Goal: Task Accomplishment & Management: Use online tool/utility

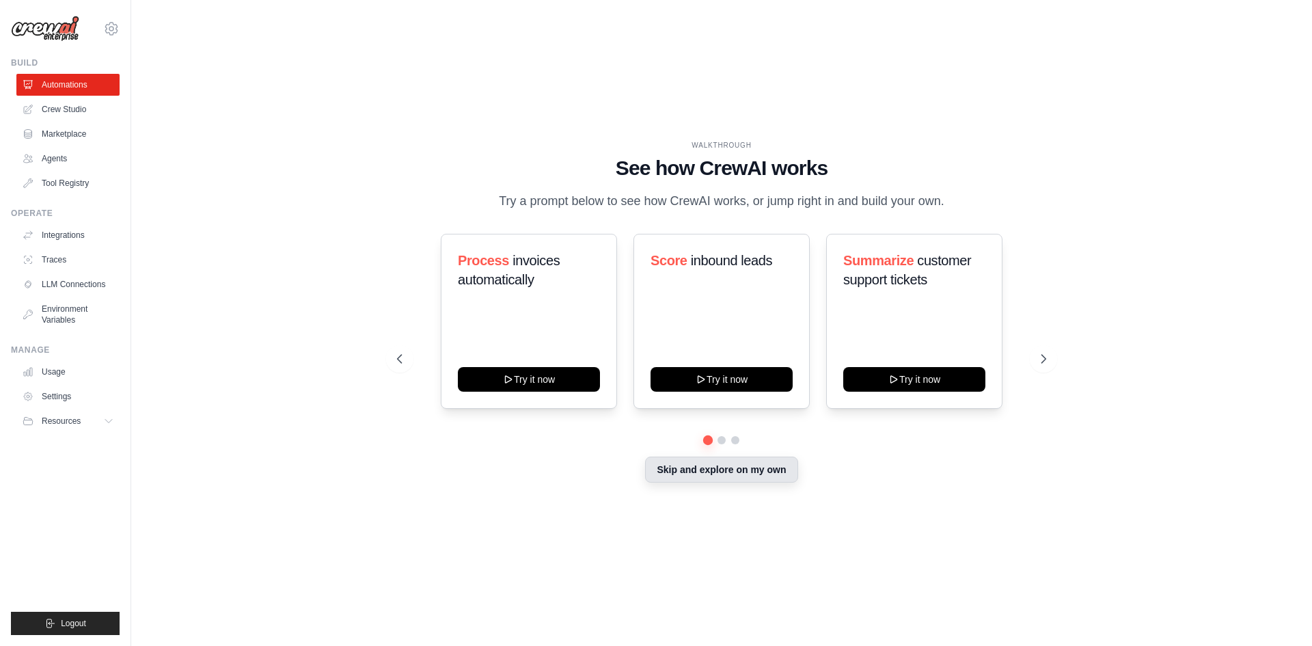
click at [725, 475] on button "Skip and explore on my own" at bounding box center [721, 469] width 152 height 26
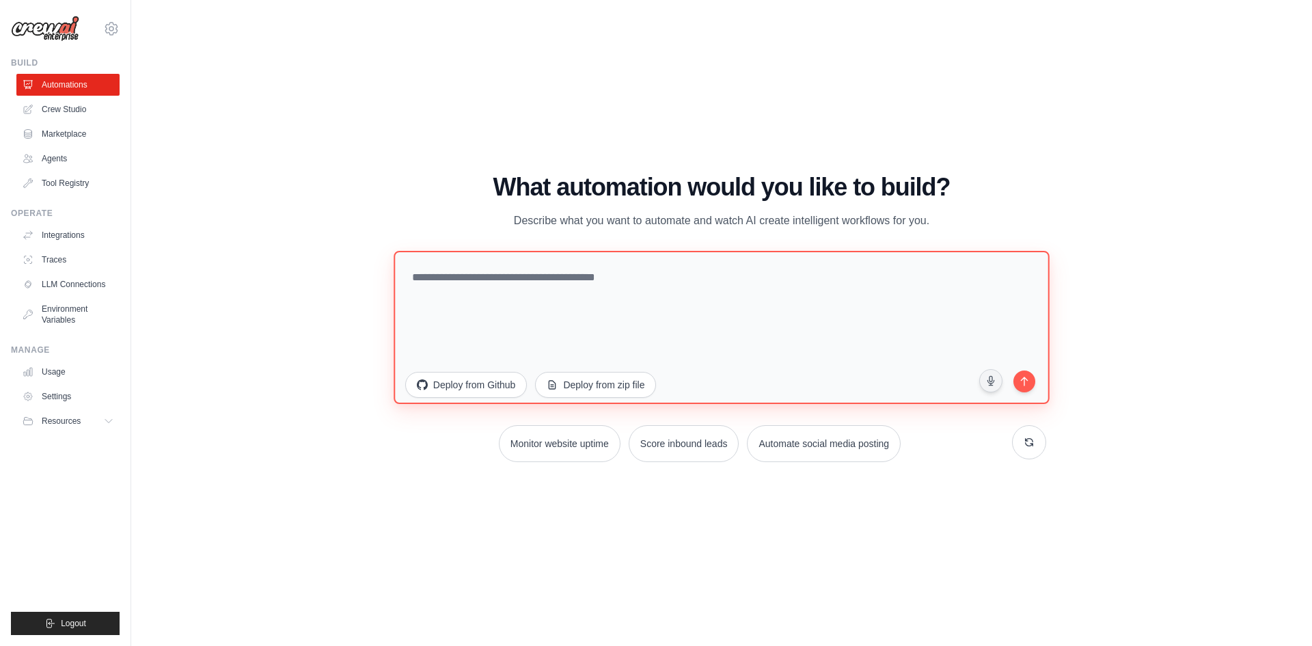
click at [580, 290] on textarea at bounding box center [721, 326] width 656 height 153
click at [685, 288] on textarea at bounding box center [721, 326] width 656 height 153
click at [727, 314] on textarea at bounding box center [721, 326] width 656 height 153
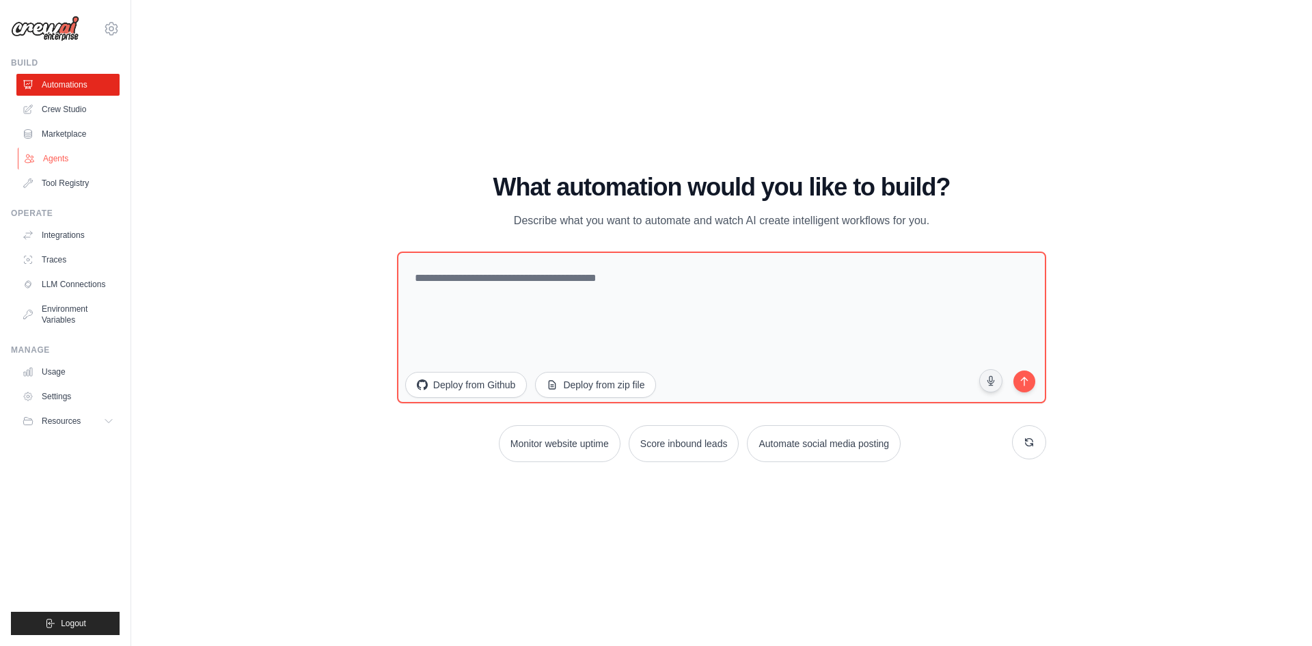
click at [50, 161] on link "Agents" at bounding box center [69, 159] width 103 height 22
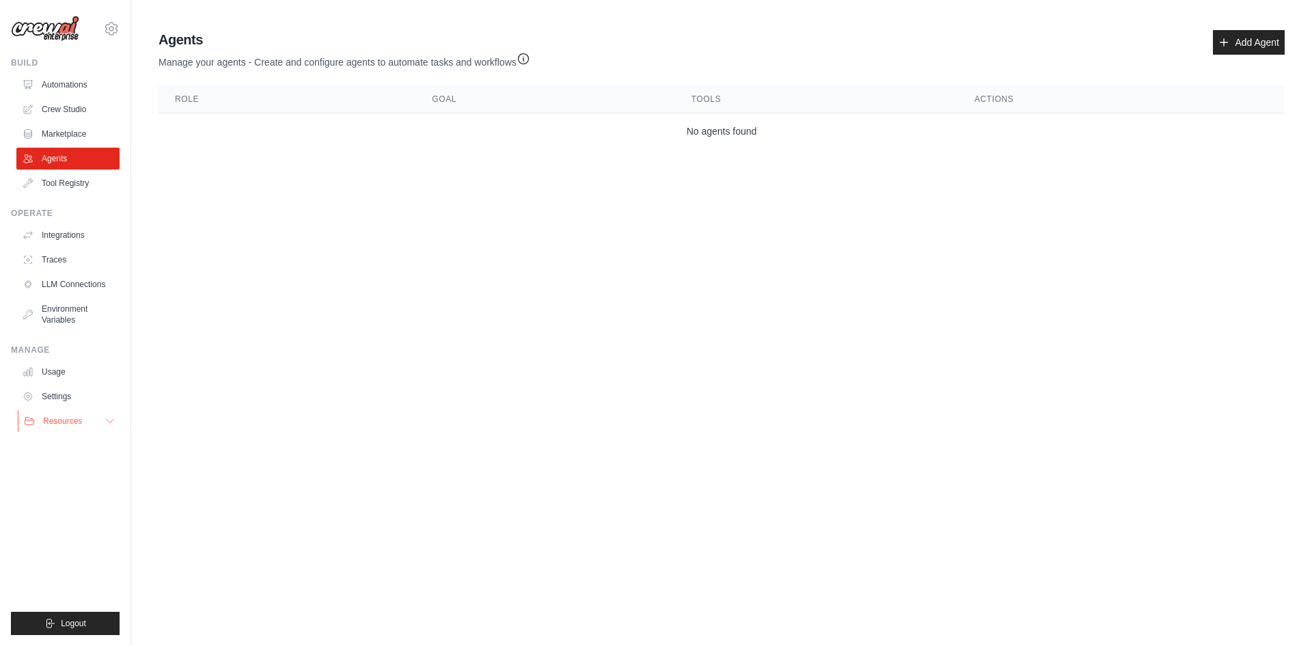
click at [97, 422] on button "Resources" at bounding box center [69, 421] width 103 height 22
click at [56, 377] on link "Usage" at bounding box center [69, 372] width 103 height 22
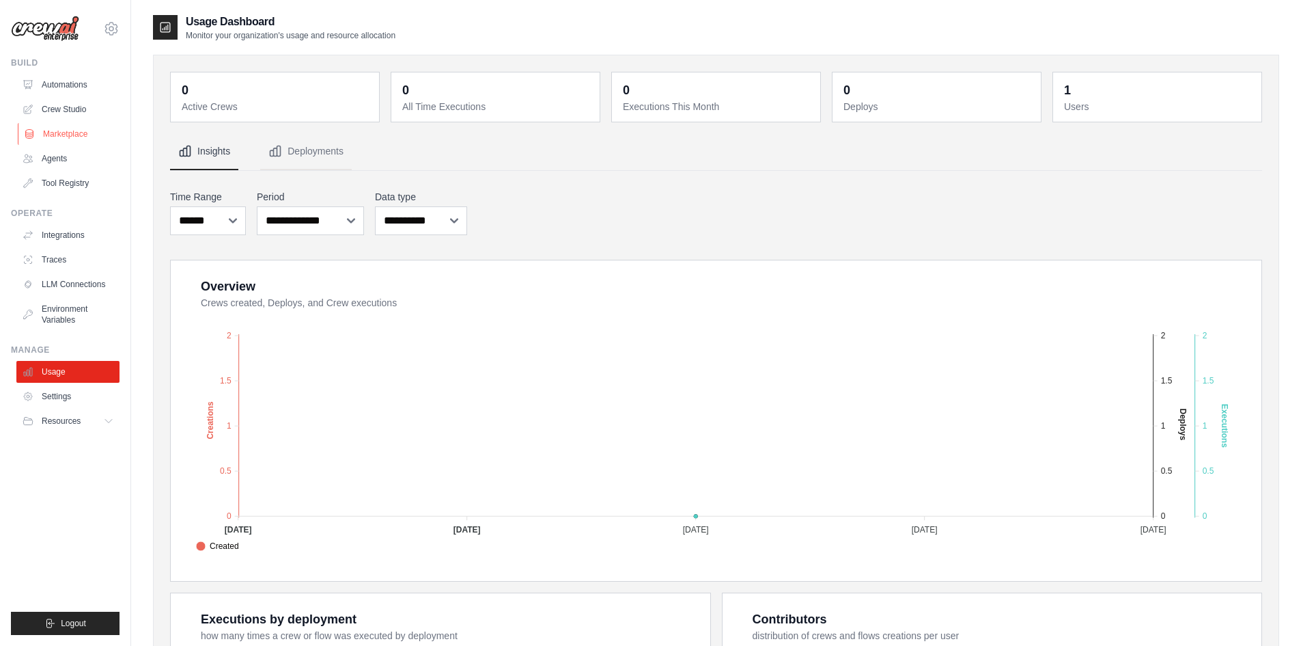
click at [53, 133] on link "Marketplace" at bounding box center [69, 134] width 103 height 22
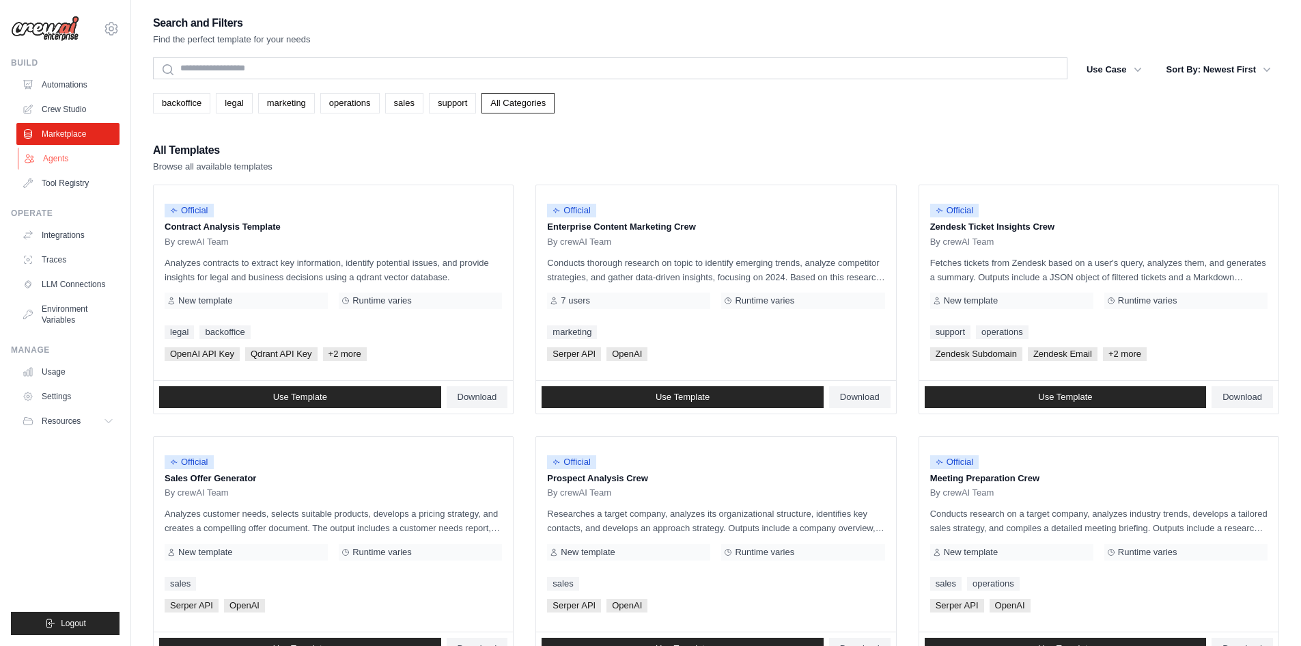
click at [49, 157] on link "Agents" at bounding box center [69, 159] width 103 height 22
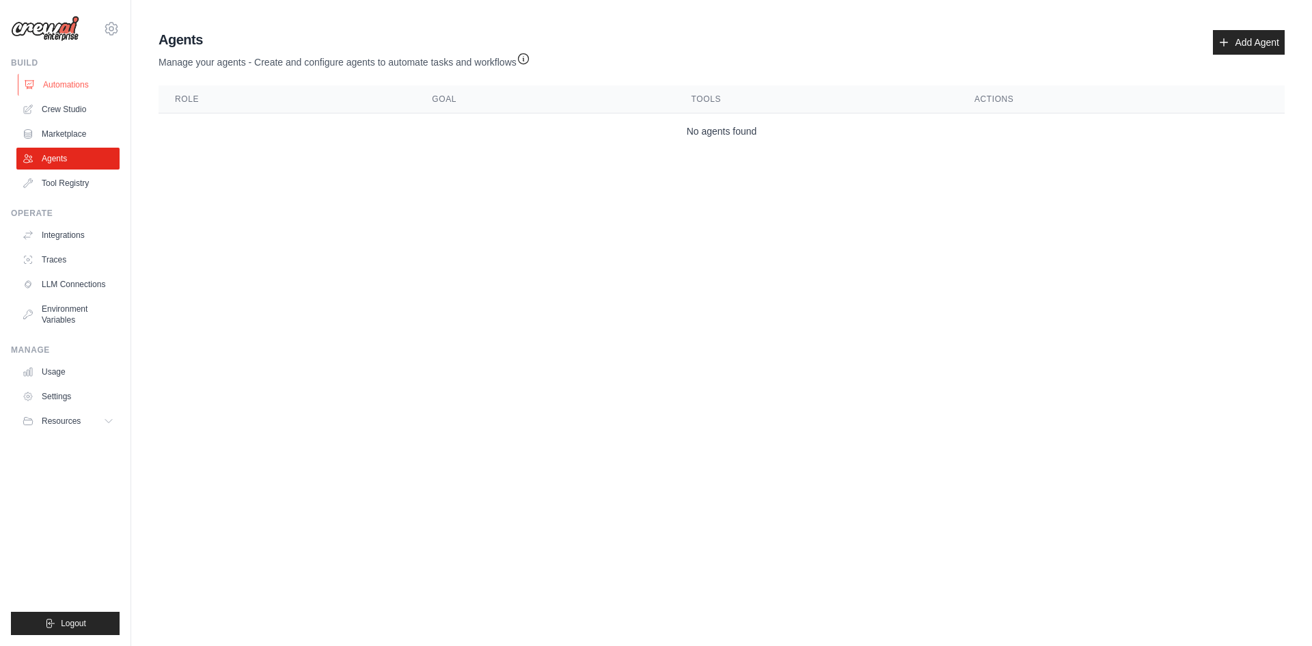
click at [56, 88] on link "Automations" at bounding box center [69, 85] width 103 height 22
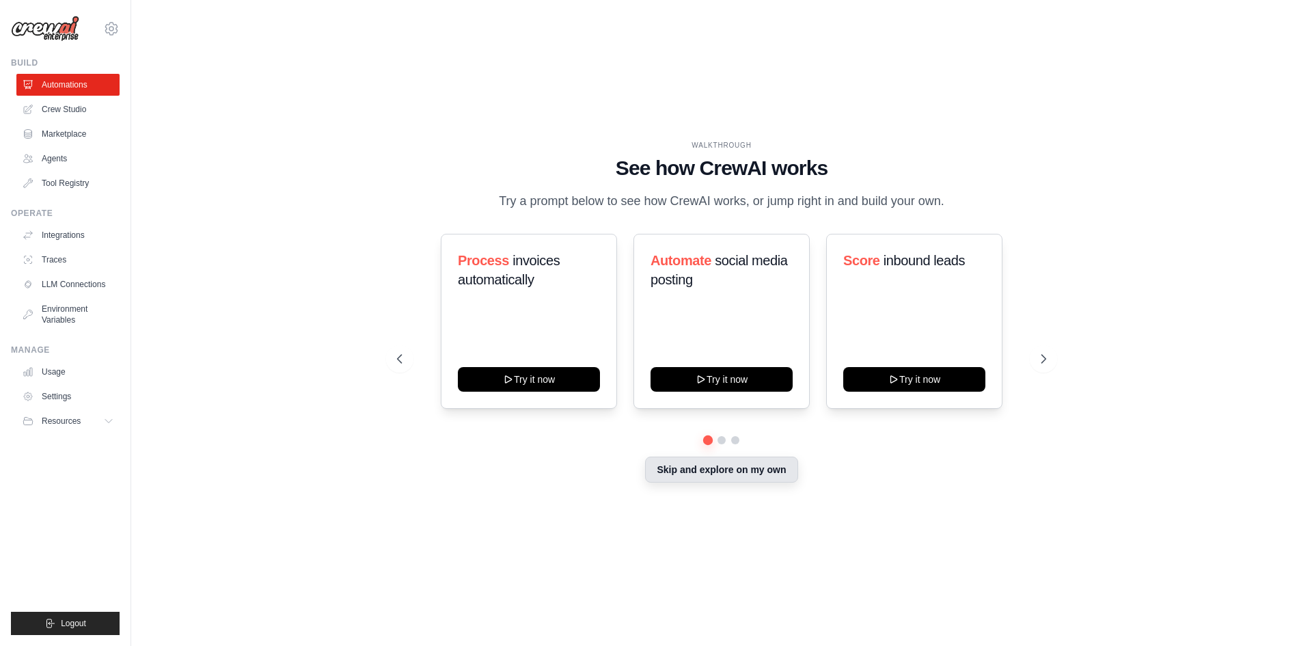
click at [734, 469] on button "Skip and explore on my own" at bounding box center [721, 469] width 152 height 26
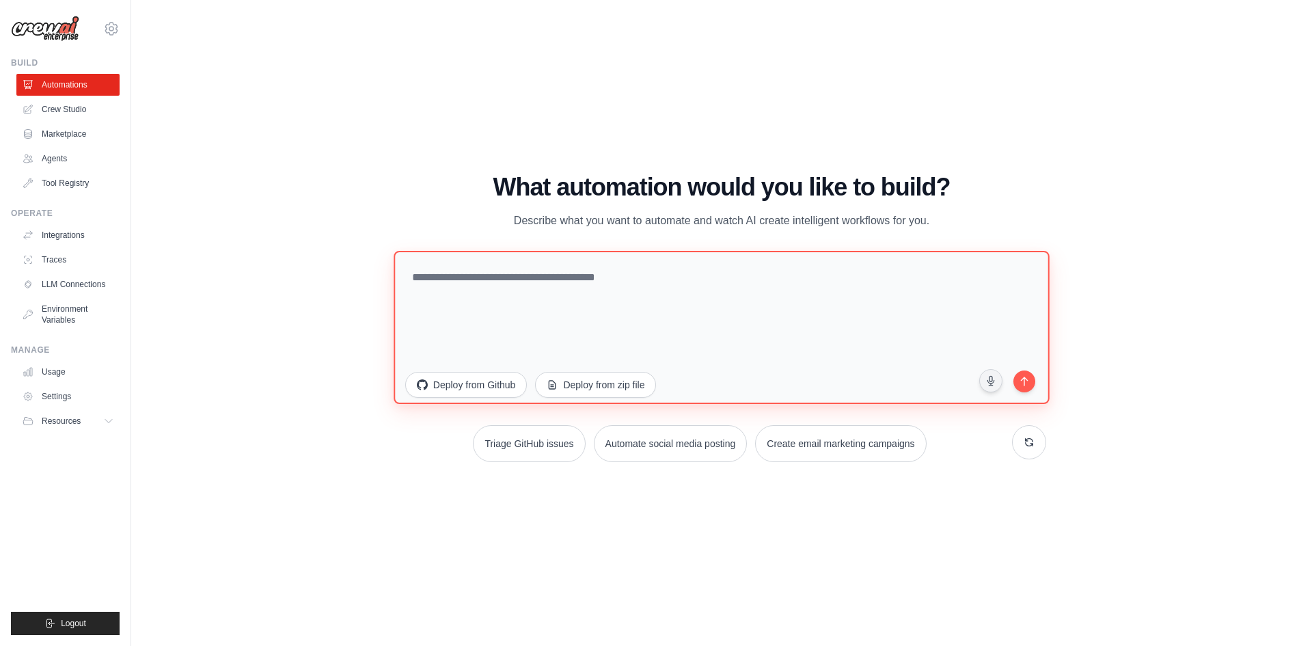
click at [657, 289] on textarea at bounding box center [721, 326] width 656 height 153
click at [548, 298] on textarea at bounding box center [721, 326] width 656 height 153
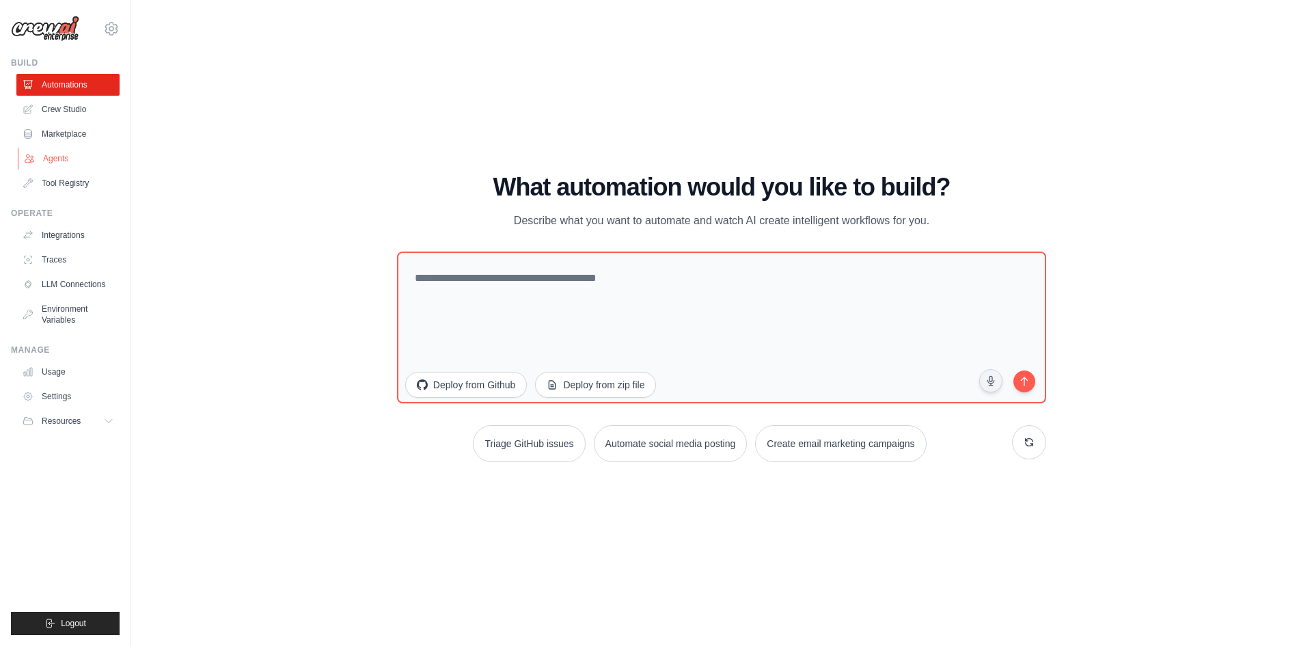
click at [59, 157] on link "Agents" at bounding box center [69, 159] width 103 height 22
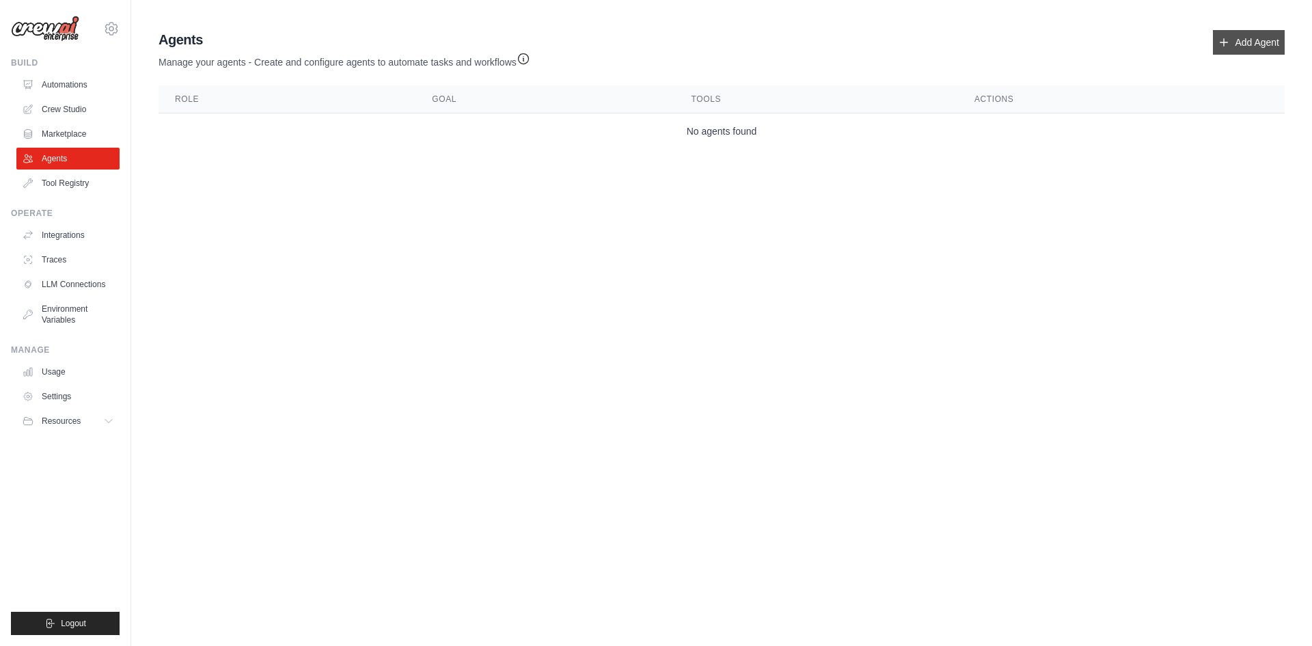
click at [1232, 38] on link "Add Agent" at bounding box center [1249, 42] width 72 height 25
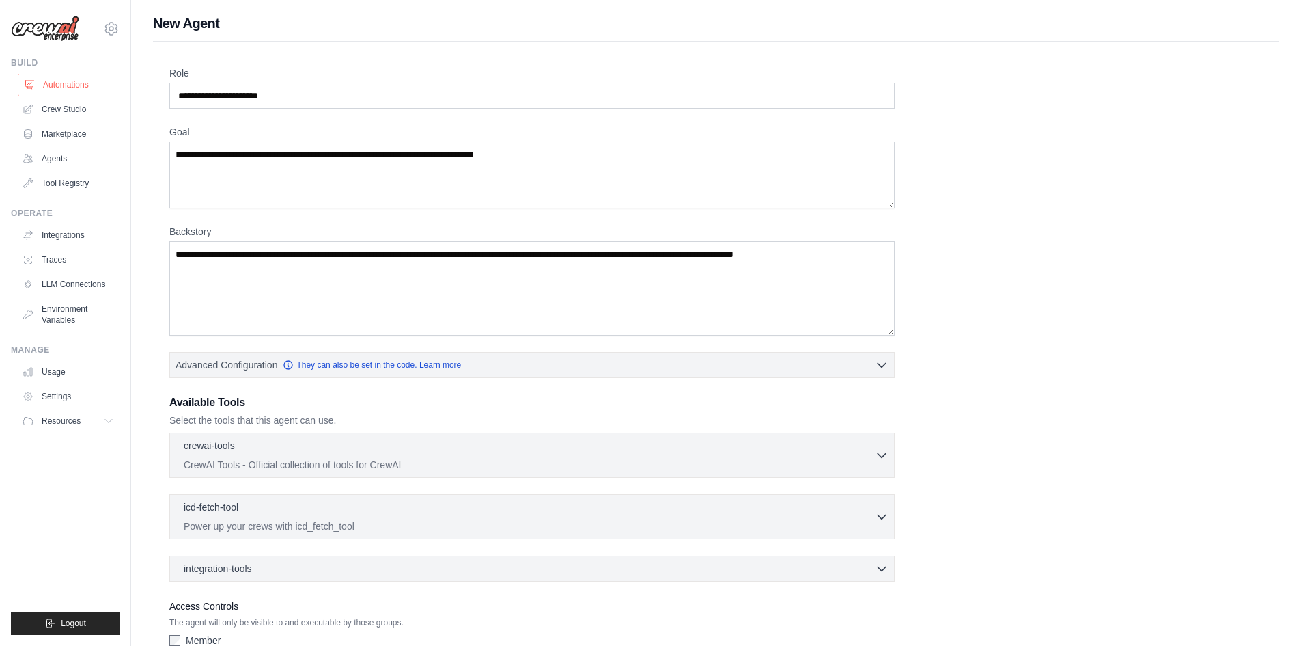
click at [77, 83] on link "Automations" at bounding box center [69, 85] width 103 height 22
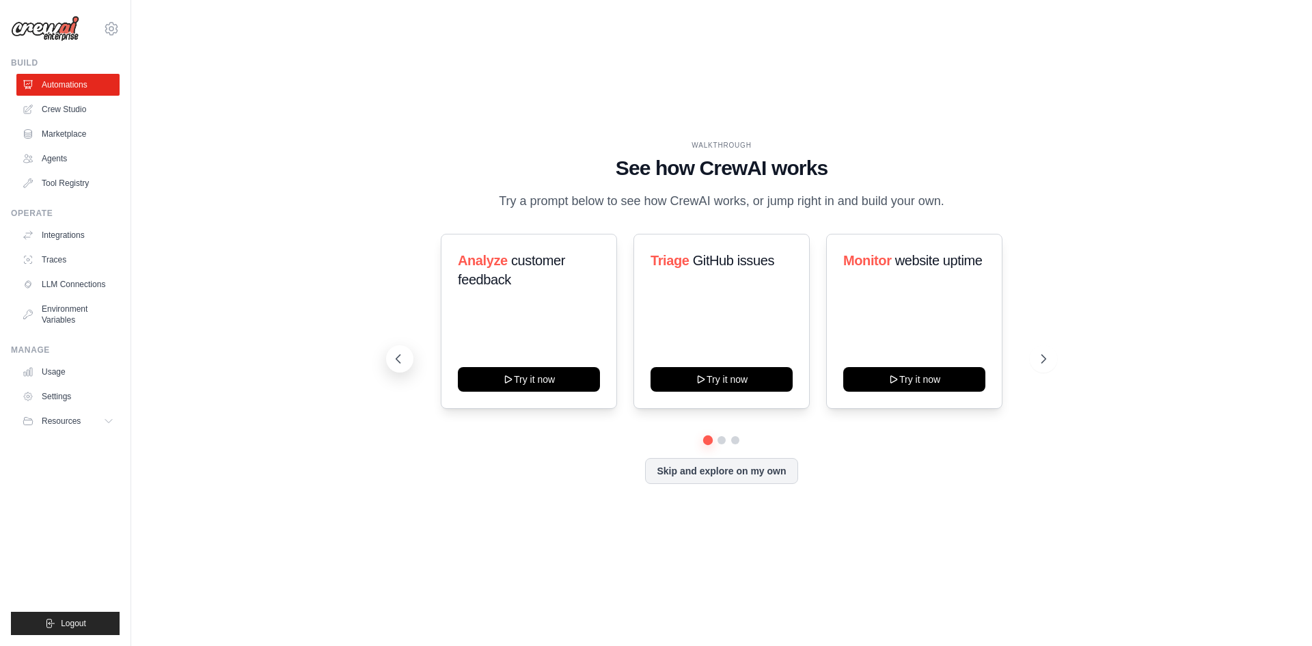
click at [398, 356] on icon at bounding box center [398, 359] width 14 height 14
click at [1041, 348] on button at bounding box center [1043, 358] width 27 height 27
click at [1041, 354] on icon at bounding box center [1045, 359] width 14 height 14
click at [1042, 354] on icon at bounding box center [1045, 359] width 14 height 14
click at [730, 140] on div "WALKTHROUGH" at bounding box center [721, 145] width 649 height 10
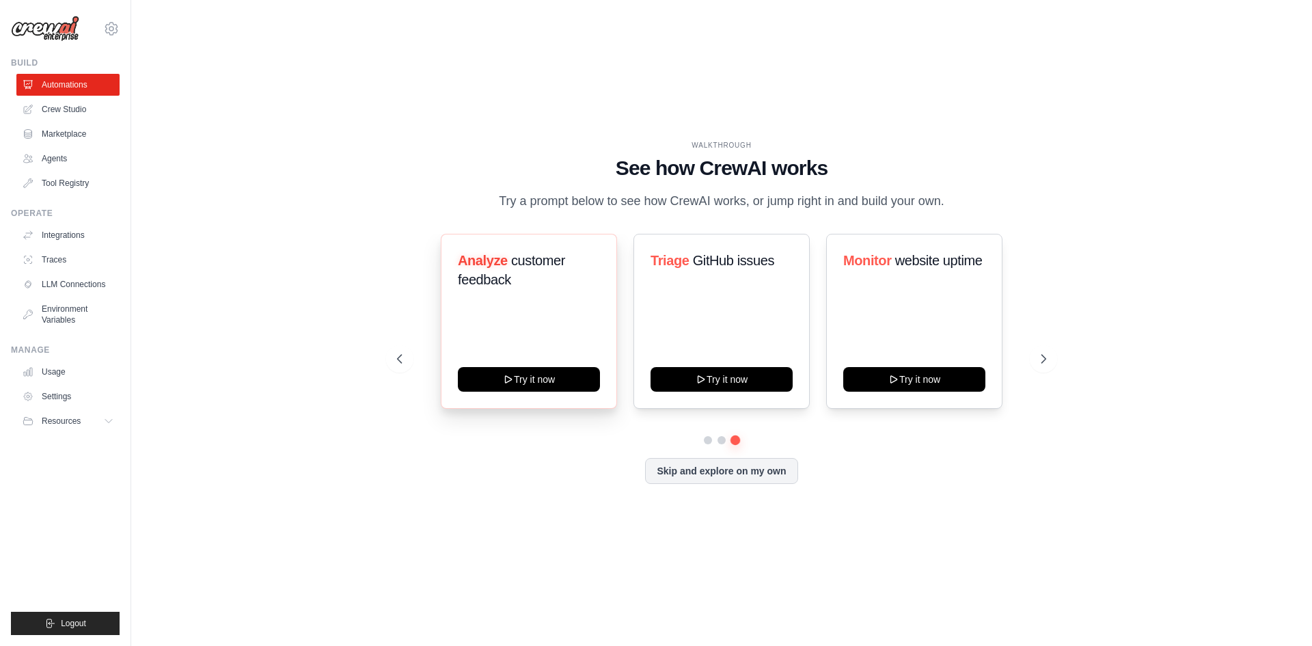
click at [549, 305] on div "Analyze customer feedback Try it now" at bounding box center [529, 321] width 176 height 175
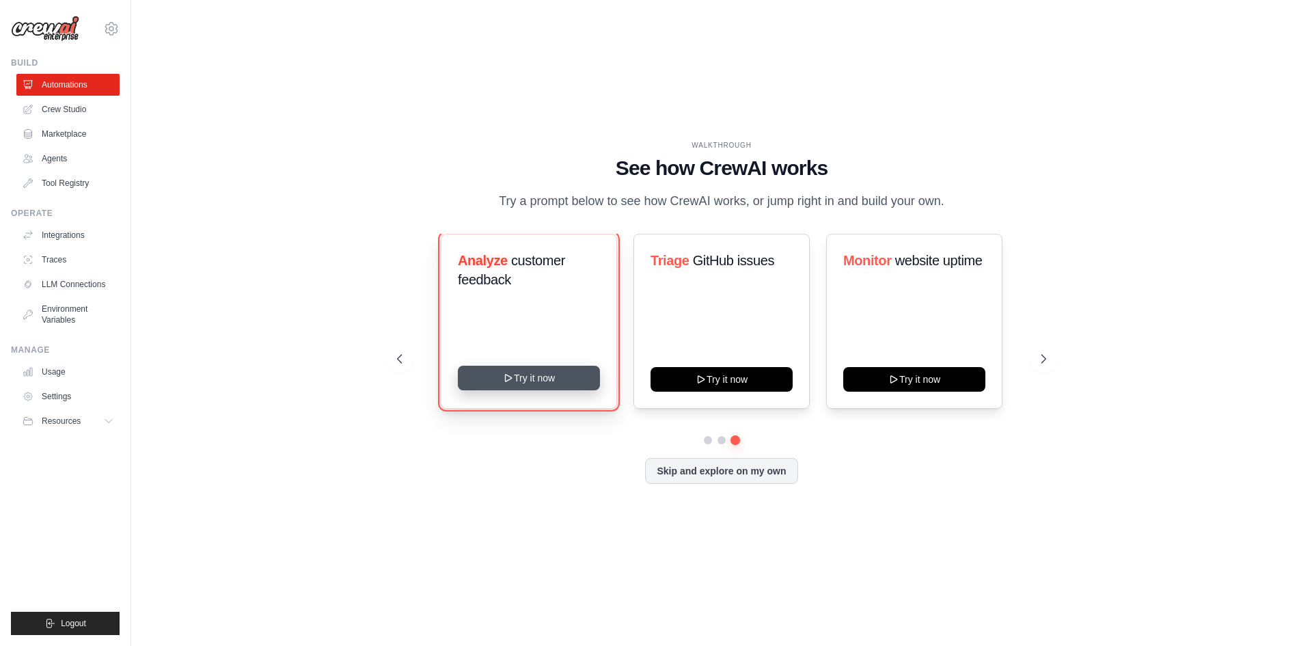
click at [528, 369] on button "Try it now" at bounding box center [529, 377] width 142 height 25
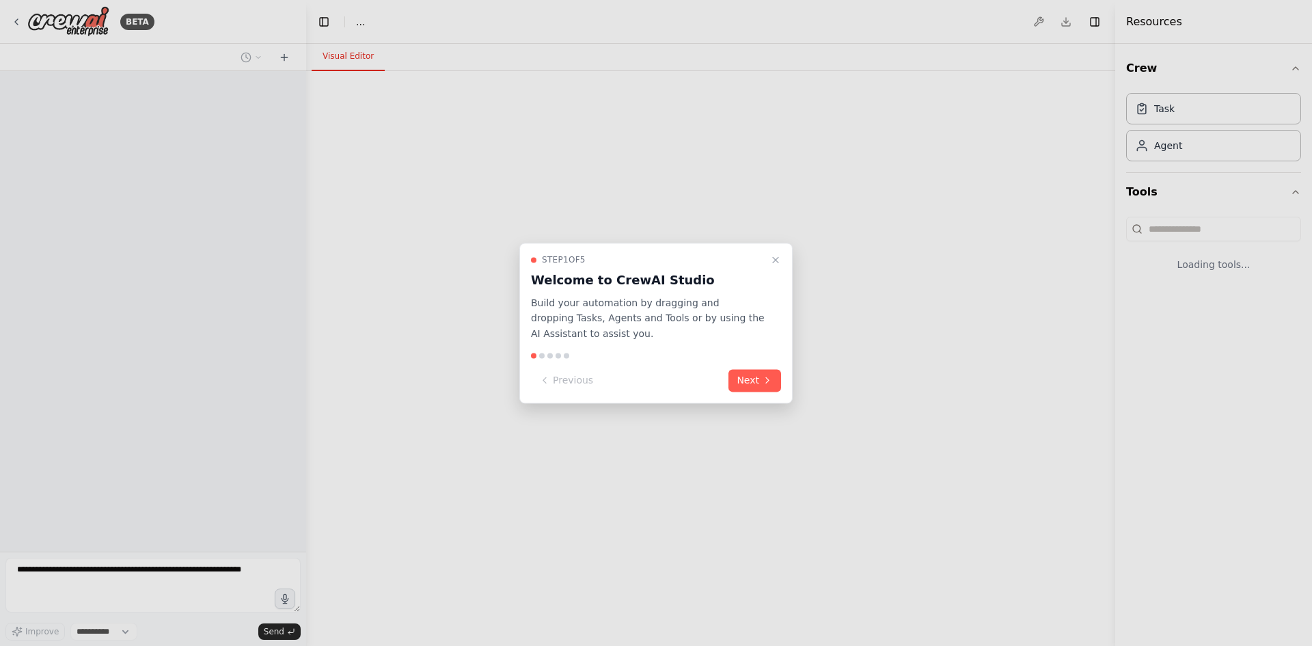
select select "****"
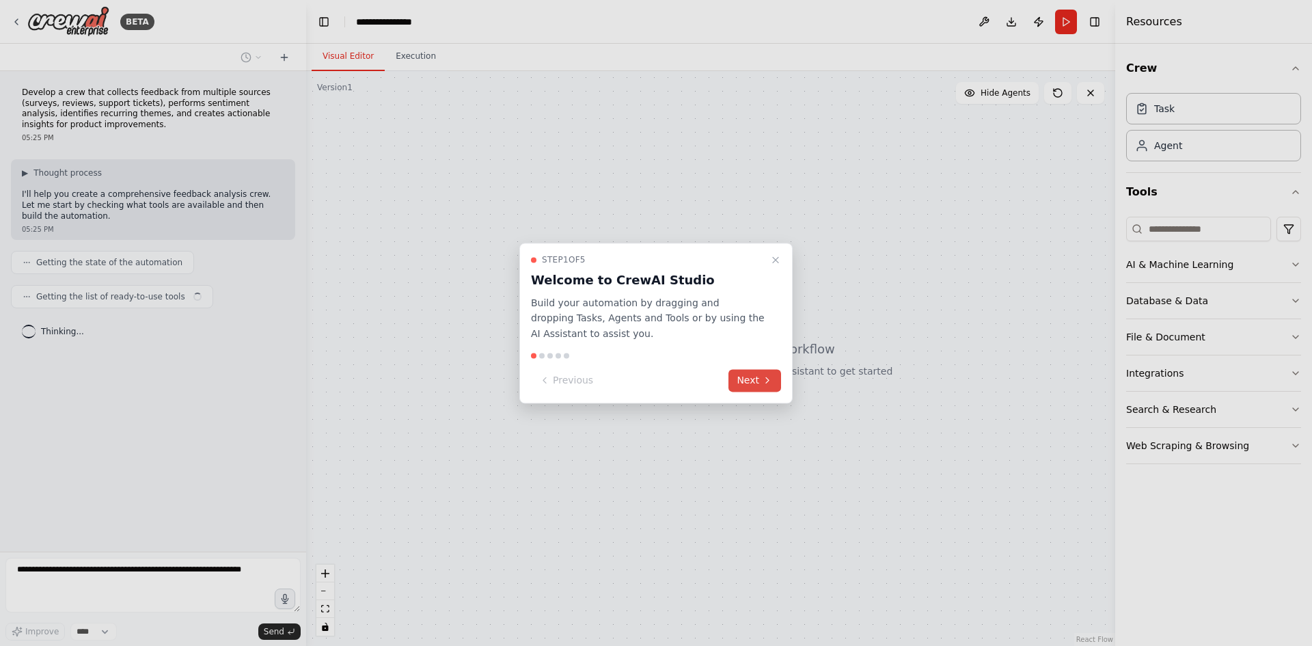
click at [747, 381] on button "Next" at bounding box center [754, 380] width 53 height 23
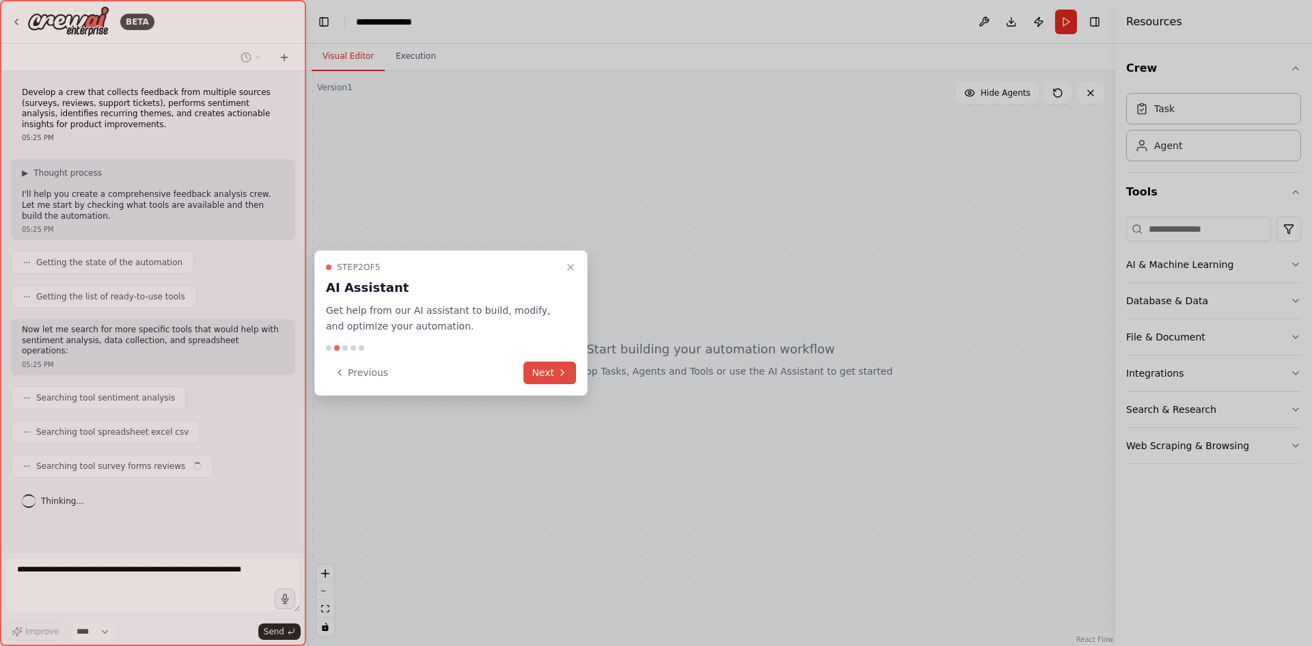
click at [556, 372] on button "Next" at bounding box center [549, 372] width 53 height 23
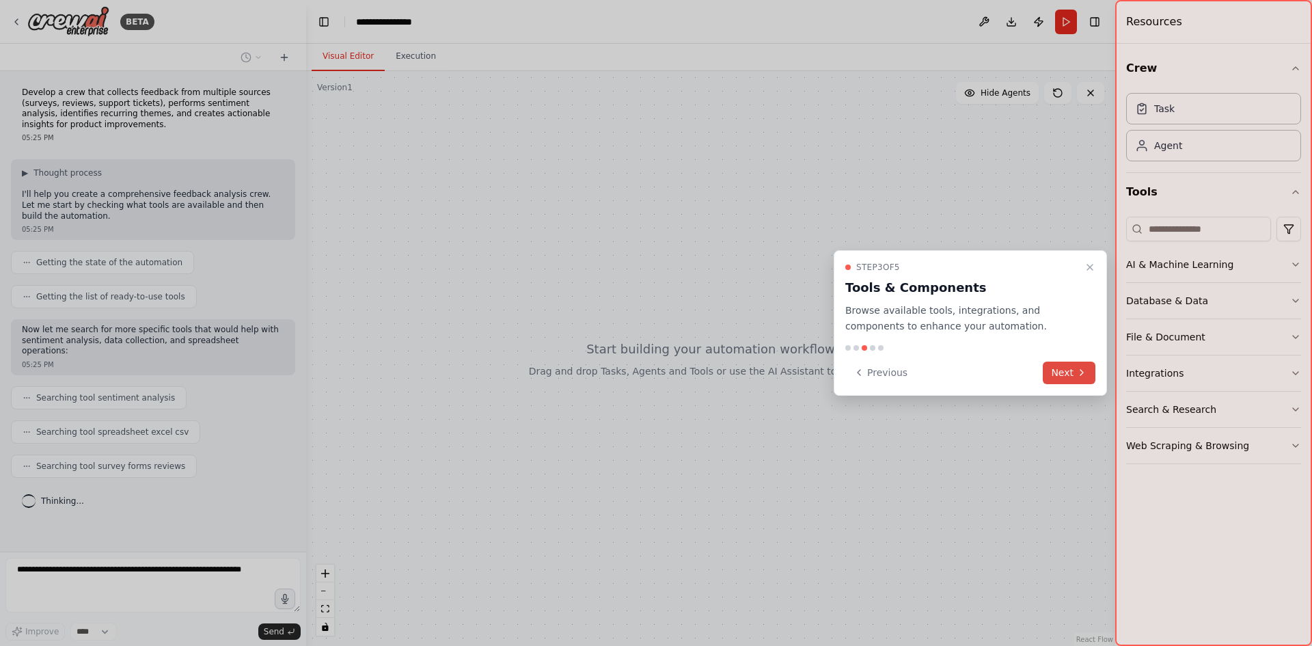
click at [1066, 372] on button "Next" at bounding box center [1068, 372] width 53 height 23
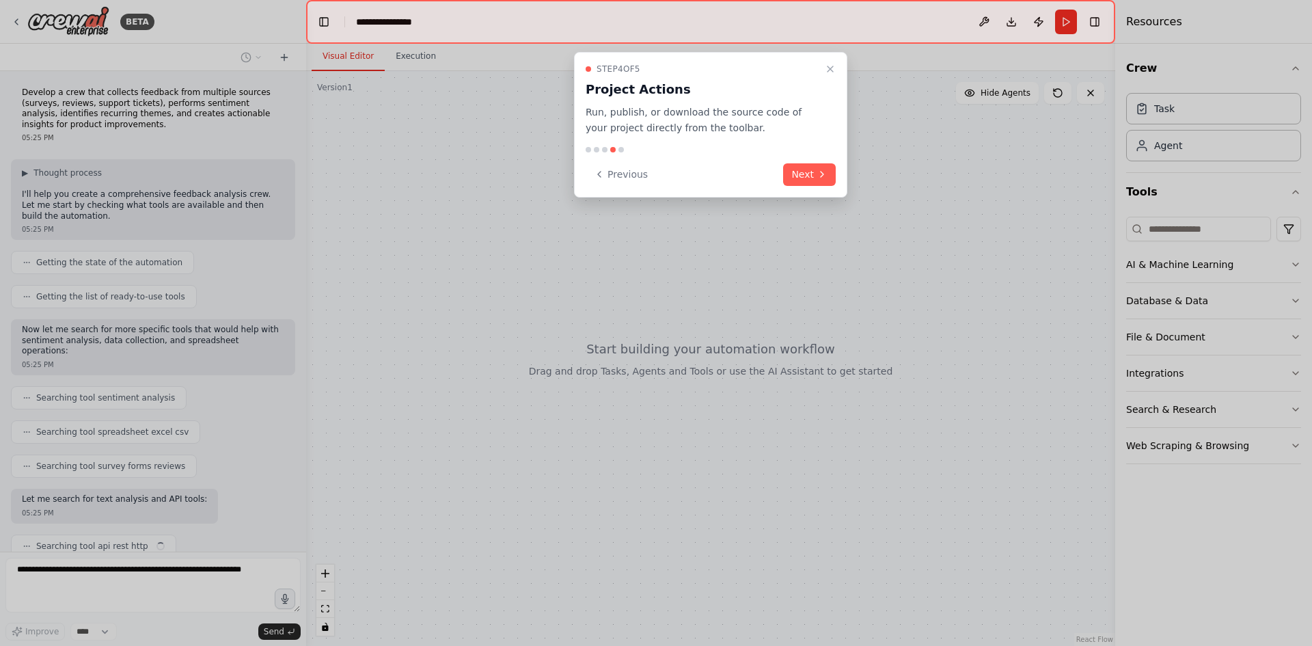
scroll to position [41, 0]
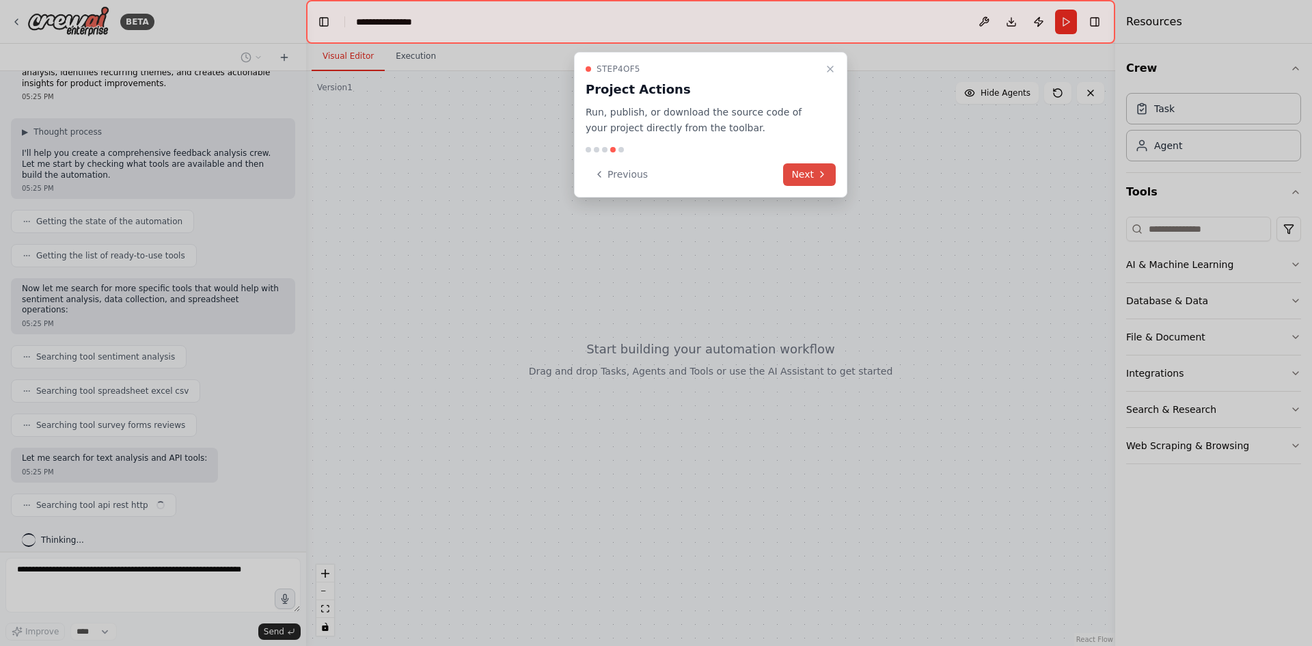
click at [811, 171] on button "Next" at bounding box center [809, 174] width 53 height 23
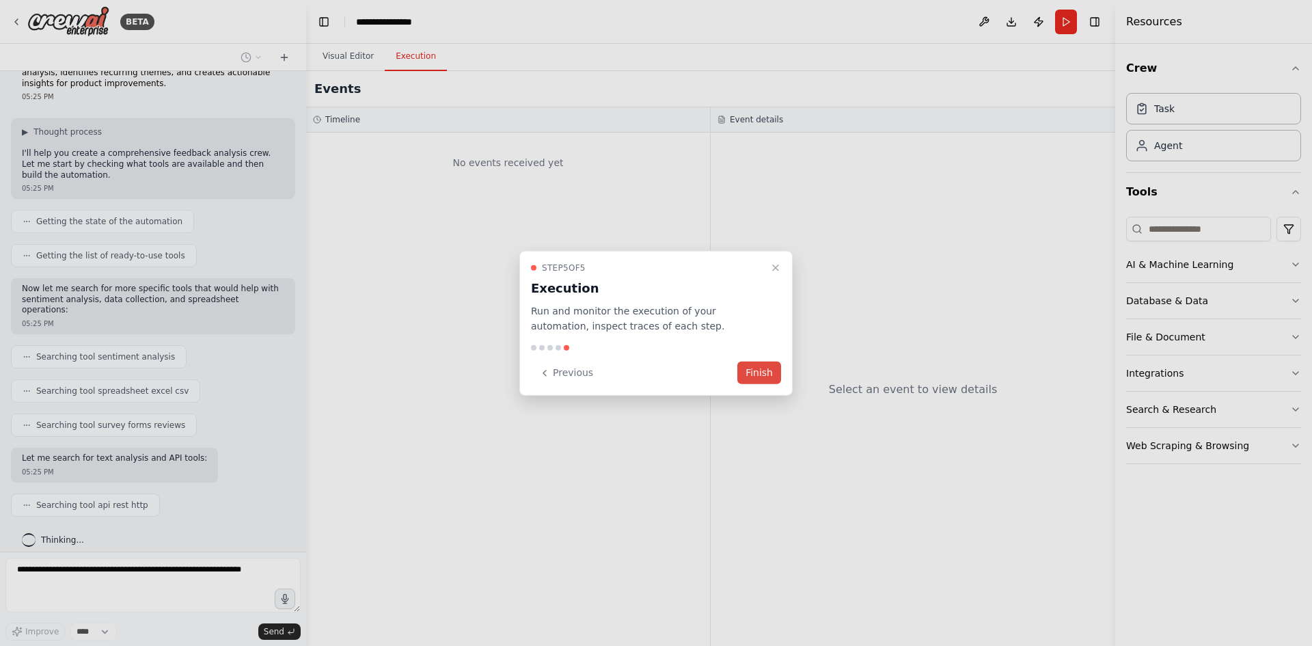
click at [766, 364] on button "Finish" at bounding box center [759, 372] width 44 height 23
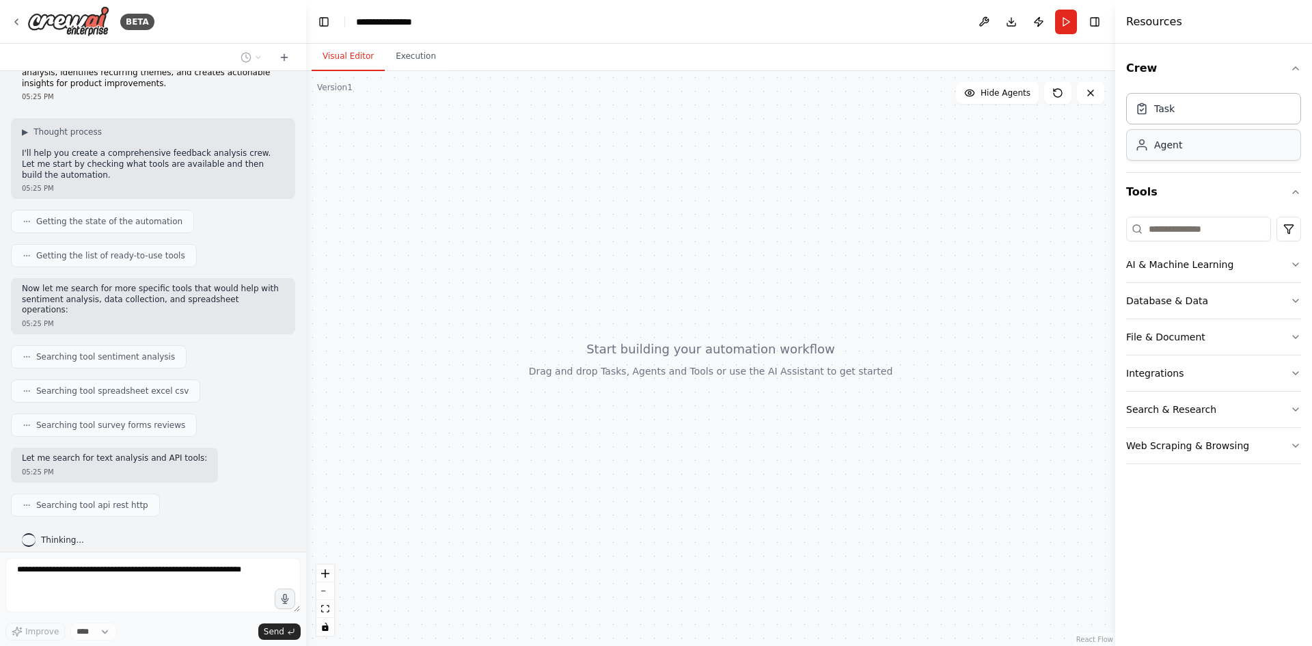
click at [1174, 156] on div "Agent" at bounding box center [1213, 144] width 175 height 31
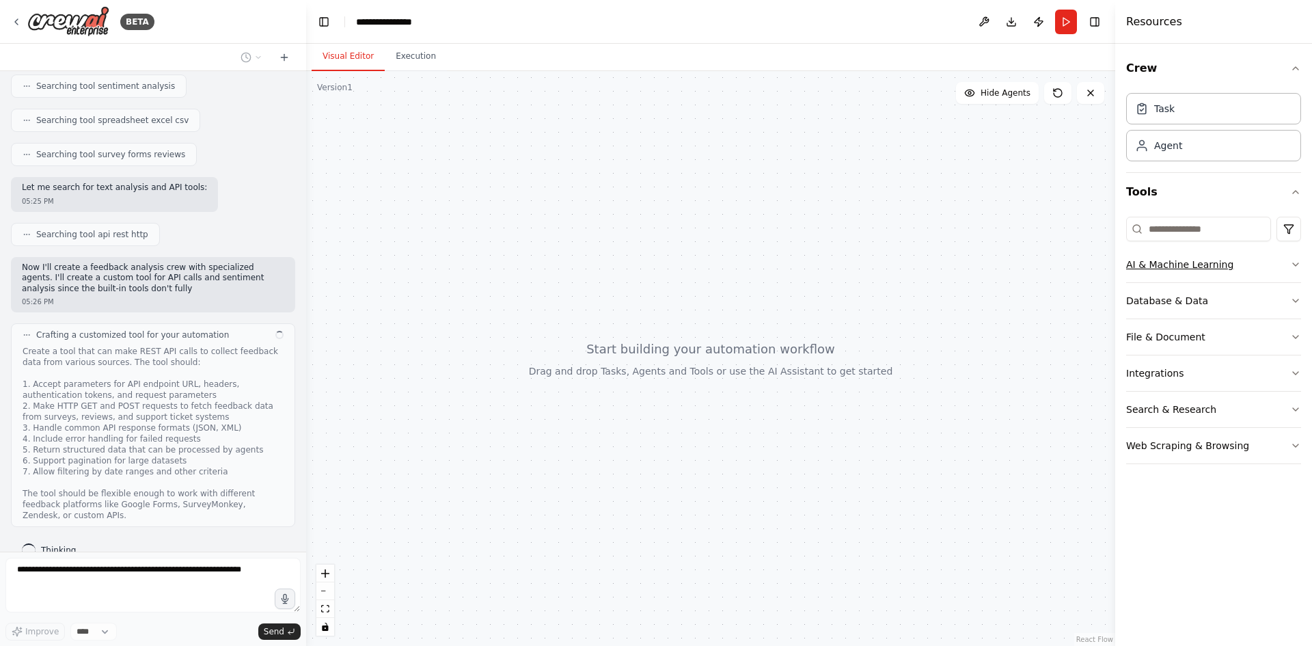
scroll to position [322, 0]
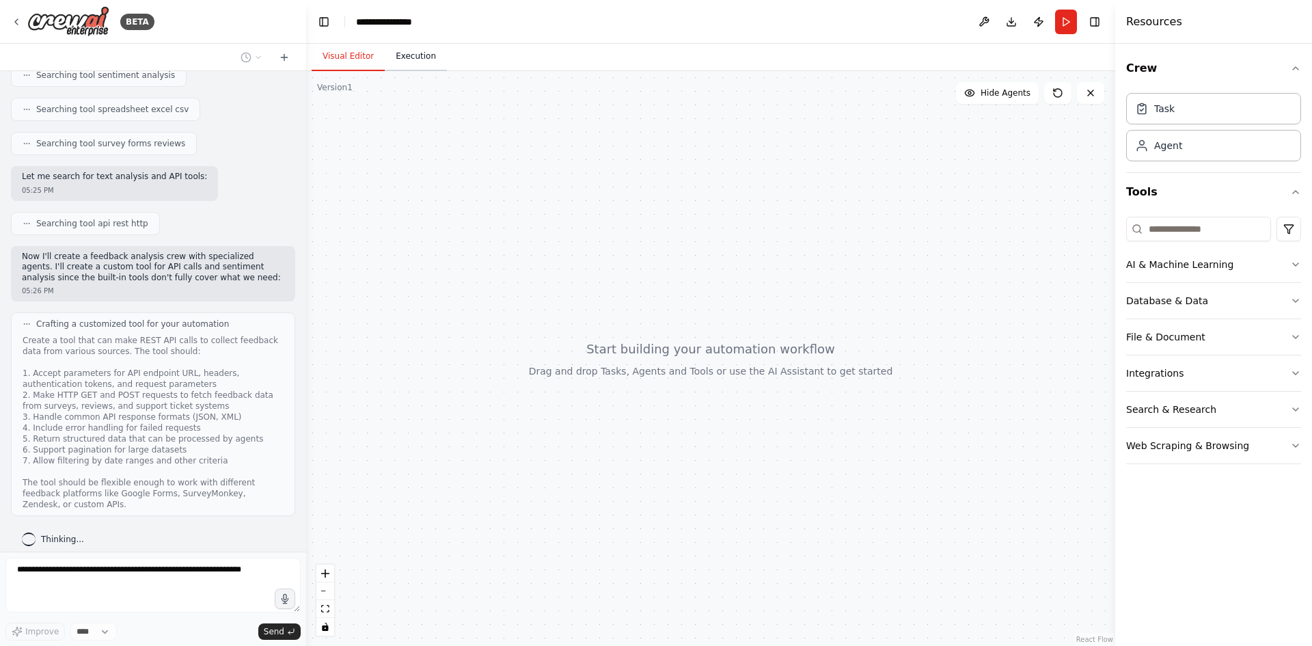
click at [408, 64] on button "Execution" at bounding box center [416, 56] width 62 height 29
click at [354, 51] on button "Visual Editor" at bounding box center [348, 56] width 73 height 29
click at [21, 20] on icon at bounding box center [16, 21] width 11 height 11
